Goal: Task Accomplishment & Management: Manage account settings

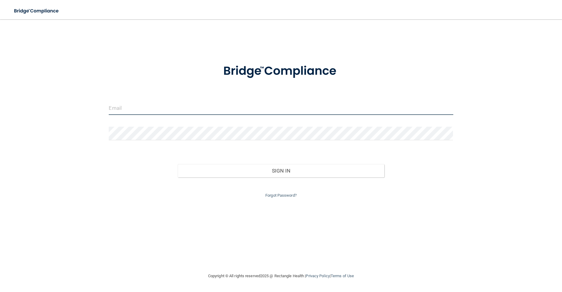
click at [147, 109] on input "email" at bounding box center [281, 108] width 344 height 14
type input "[EMAIL_ADDRESS][DOMAIN_NAME]"
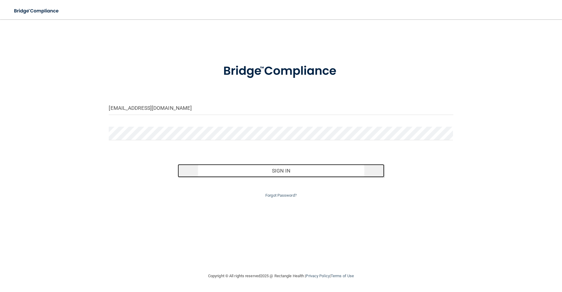
click at [290, 175] on button "Sign In" at bounding box center [281, 170] width 207 height 13
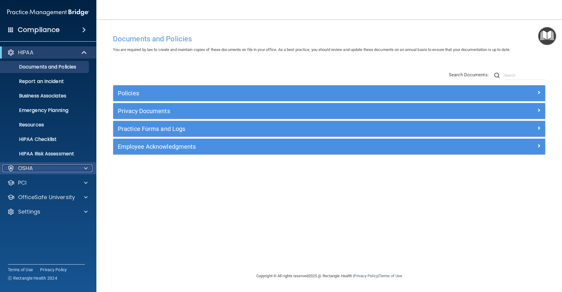
click at [43, 167] on div "OSHA" at bounding box center [40, 168] width 75 height 7
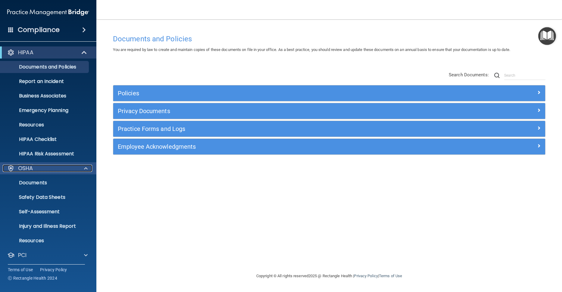
click at [84, 167] on span at bounding box center [86, 168] width 4 height 7
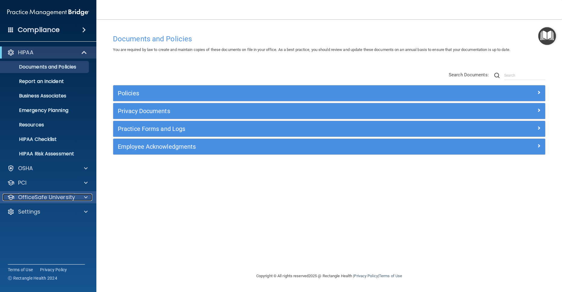
click at [84, 194] on span at bounding box center [86, 196] width 4 height 7
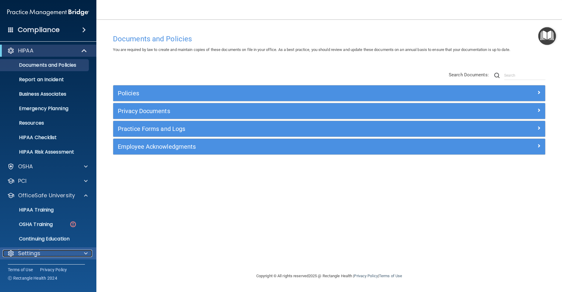
click at [85, 252] on span at bounding box center [86, 252] width 4 height 7
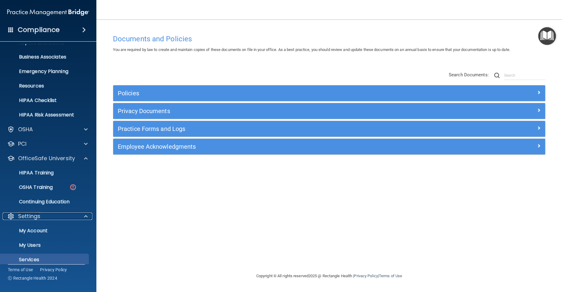
scroll to position [60, 0]
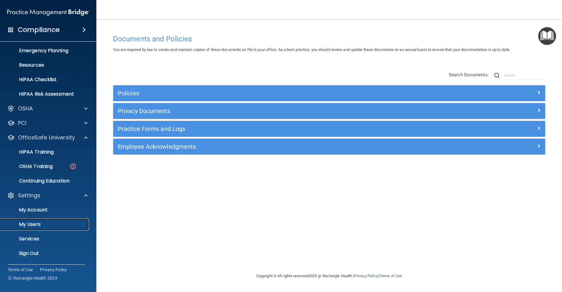
click at [28, 229] on link "My Users" at bounding box center [41, 224] width 95 height 12
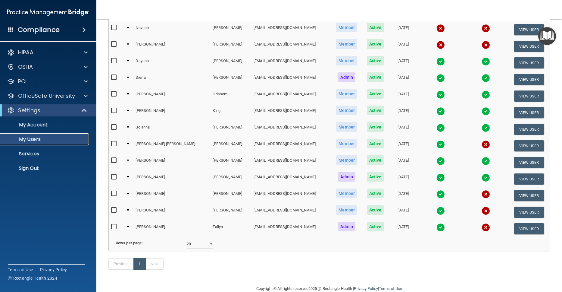
scroll to position [91, 0]
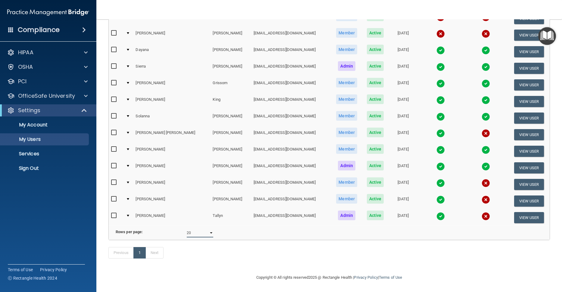
click at [212, 228] on select "10 20 30 40 all" at bounding box center [200, 232] width 27 height 9
select select "30"
click at [187, 228] on select "10 20 30 40 all" at bounding box center [200, 232] width 27 height 9
select select "30"
